Goal: Check status: Check status

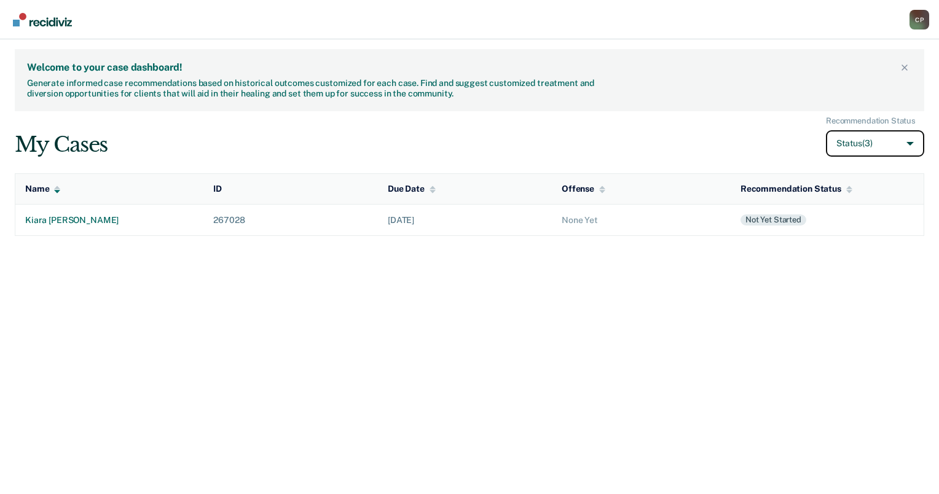
click at [833, 148] on button "Status (3)" at bounding box center [875, 143] width 98 height 26
click at [145, 215] on div "kiara [PERSON_NAME]" at bounding box center [109, 220] width 168 height 10
